Goal: Information Seeking & Learning: Find specific fact

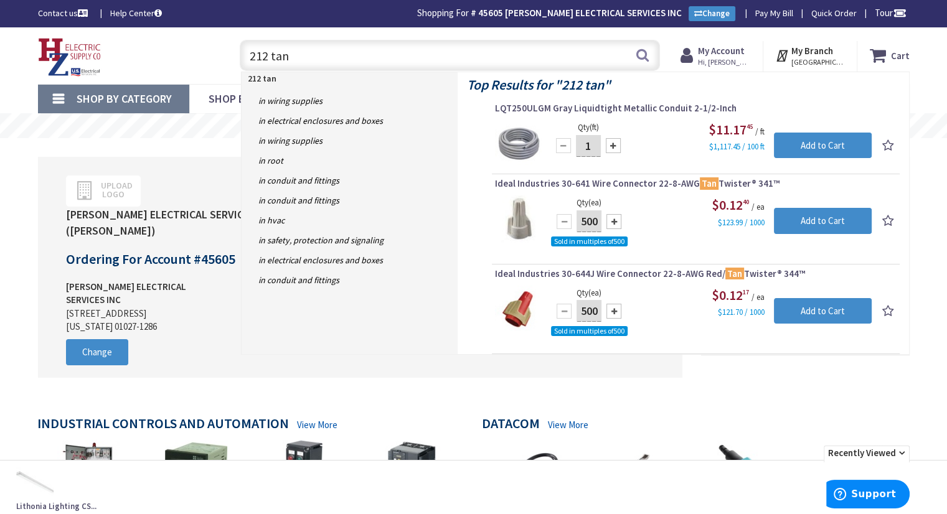
drag, startPoint x: 275, startPoint y: 54, endPoint x: 220, endPoint y: 63, distance: 56.1
click at [220, 63] on div "Toggle Nav 212 tan 212 tan Search Cart My Cart Close You have no items in your …" at bounding box center [474, 56] width 890 height 42
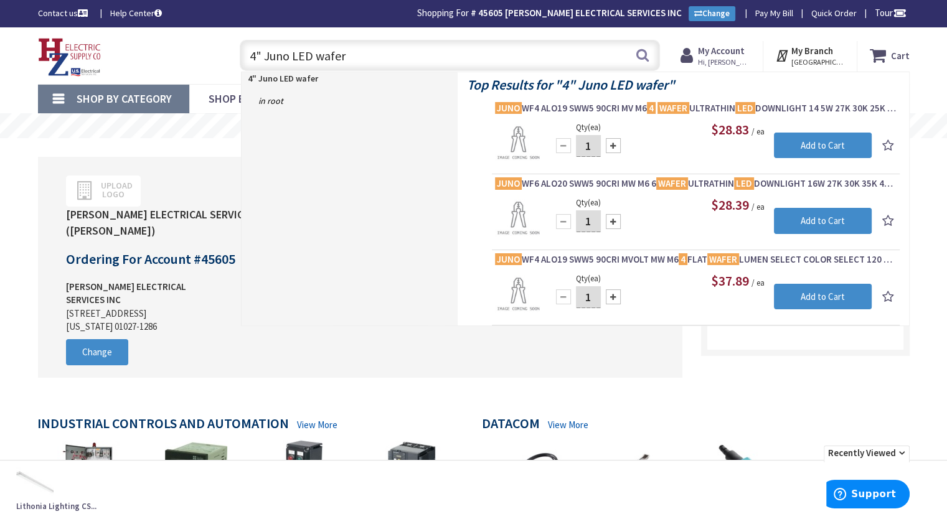
drag, startPoint x: 252, startPoint y: 62, endPoint x: 230, endPoint y: 63, distance: 22.4
click at [230, 63] on div "4" Juno LED wafer 4" Juno LED wafer Search" at bounding box center [446, 55] width 445 height 40
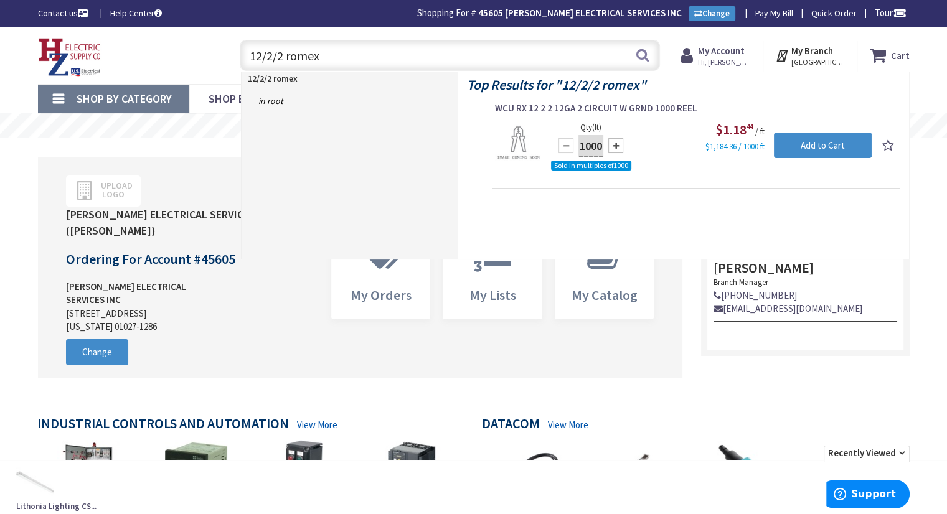
click at [261, 50] on input "12/2/2 romex" at bounding box center [450, 55] width 420 height 31
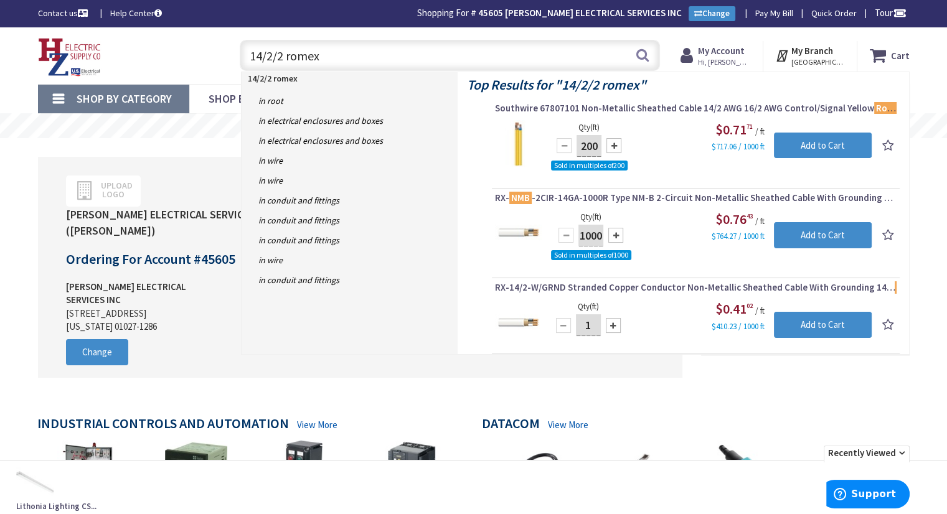
drag, startPoint x: 326, startPoint y: 55, endPoint x: 284, endPoint y: 65, distance: 42.9
click at [284, 65] on input "14/2/2 romex" at bounding box center [450, 55] width 420 height 31
click at [257, 59] on input "14/2/2 Romex" at bounding box center [450, 55] width 420 height 31
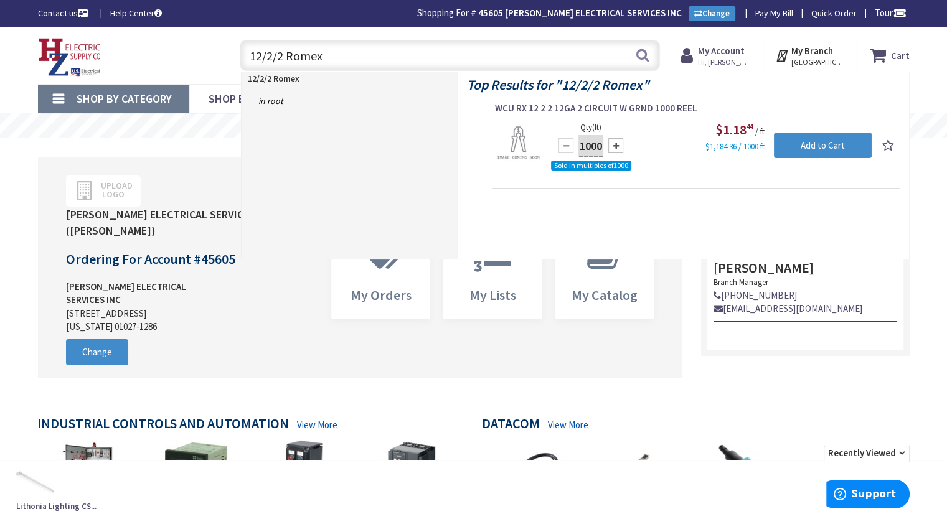
drag, startPoint x: 339, startPoint y: 53, endPoint x: 249, endPoint y: 65, distance: 90.5
click at [249, 65] on input "12/2/2 Romex" at bounding box center [450, 55] width 420 height 31
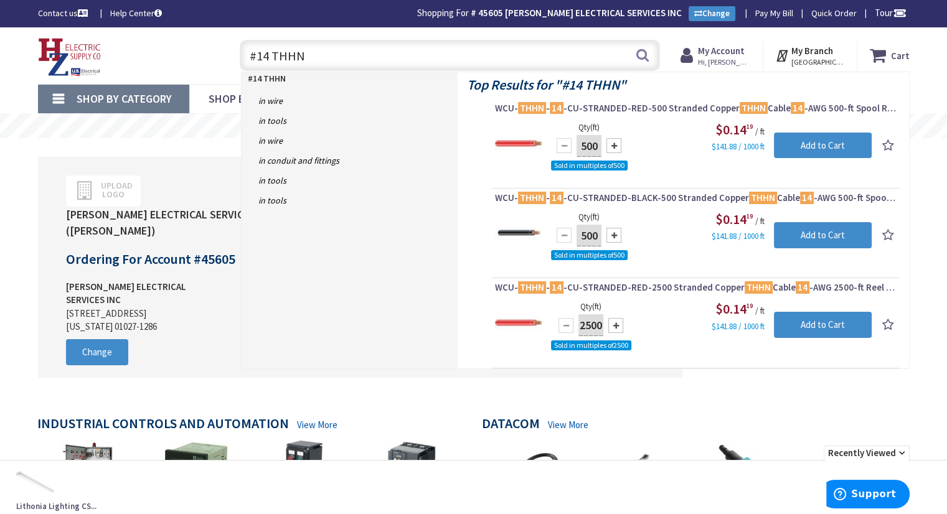
drag, startPoint x: 303, startPoint y: 55, endPoint x: 242, endPoint y: 65, distance: 61.7
click at [242, 64] on input "#14 THHN" at bounding box center [450, 55] width 420 height 31
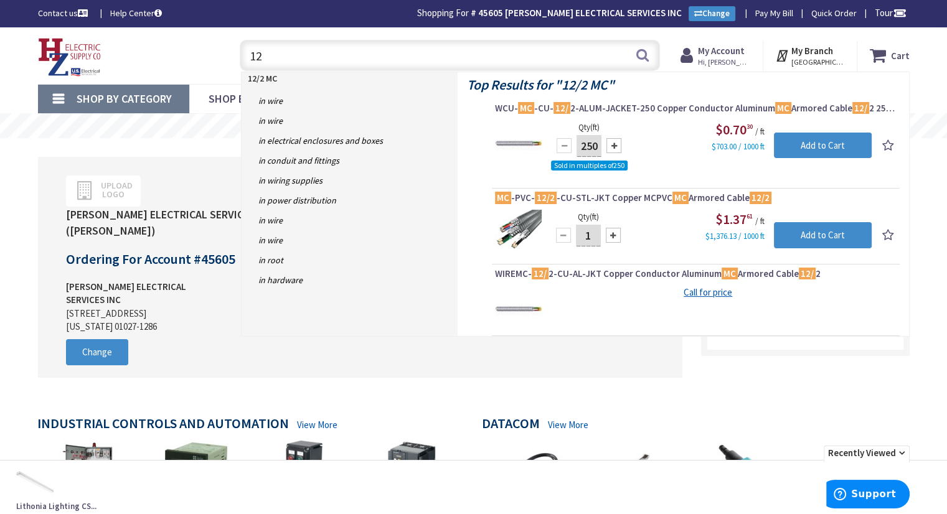
type input "1"
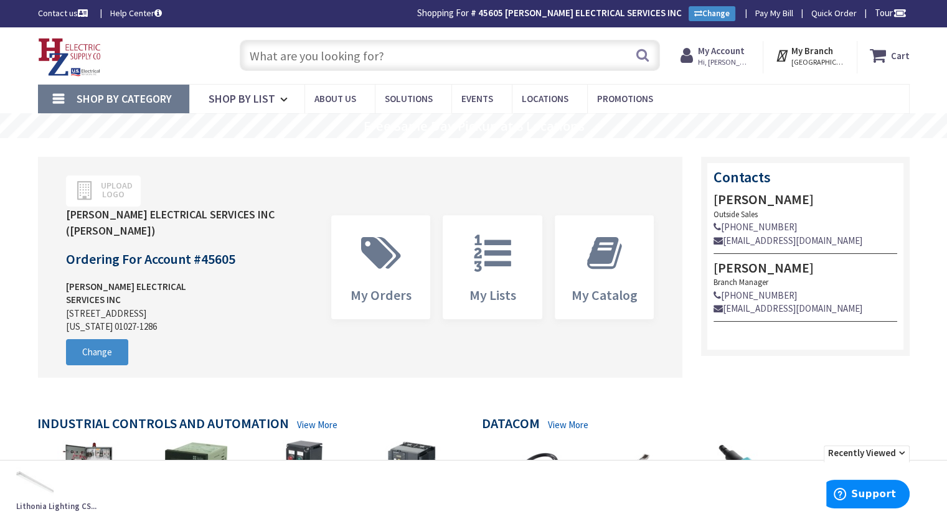
click at [82, 52] on img at bounding box center [69, 57] width 63 height 39
